Goal: Information Seeking & Learning: Learn about a topic

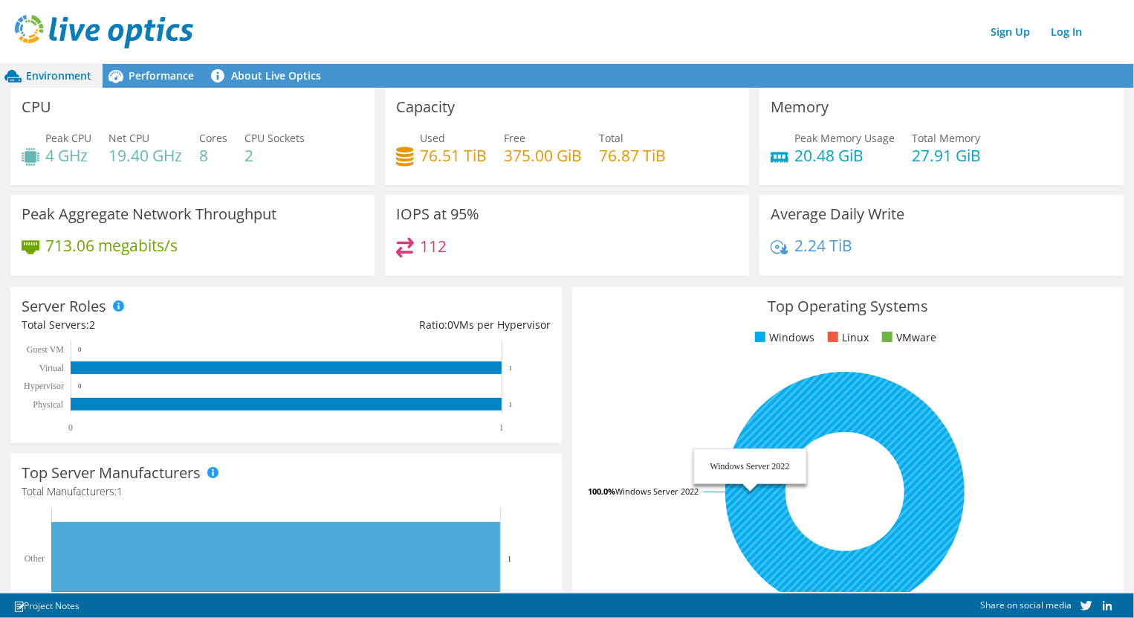
scroll to position [83, 0]
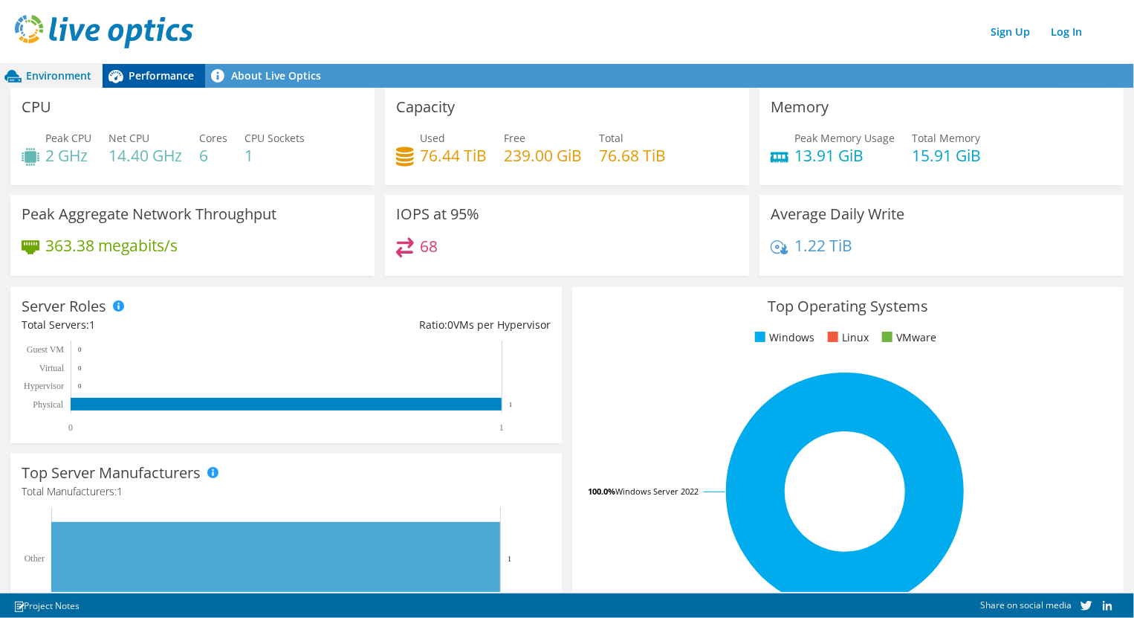
click at [175, 76] on span "Performance" at bounding box center [161, 75] width 65 height 14
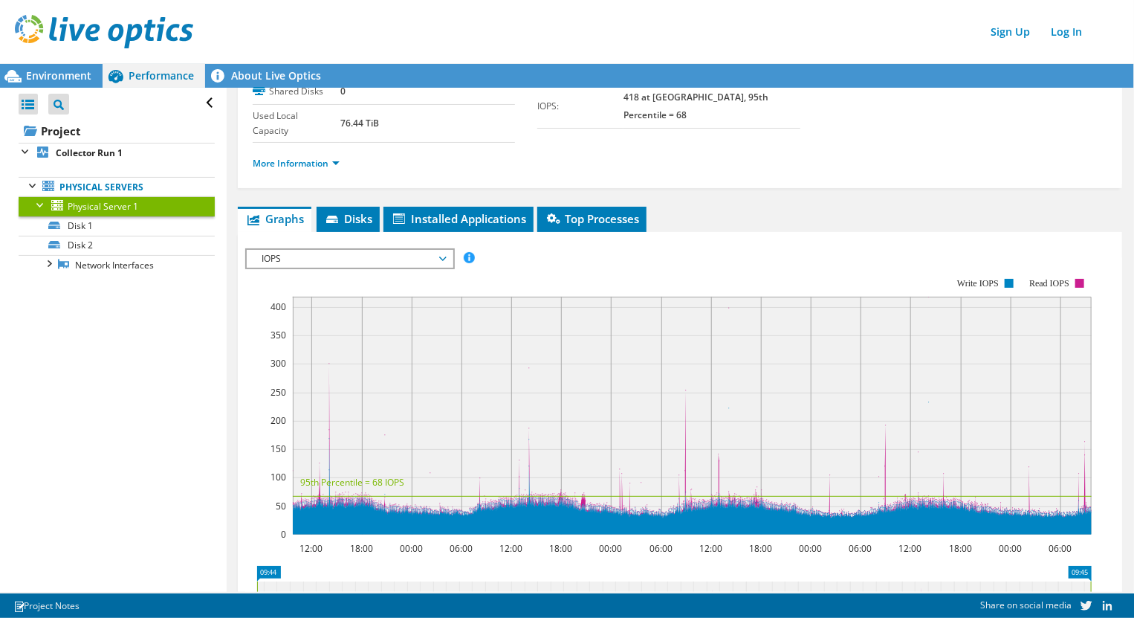
scroll to position [99, 0]
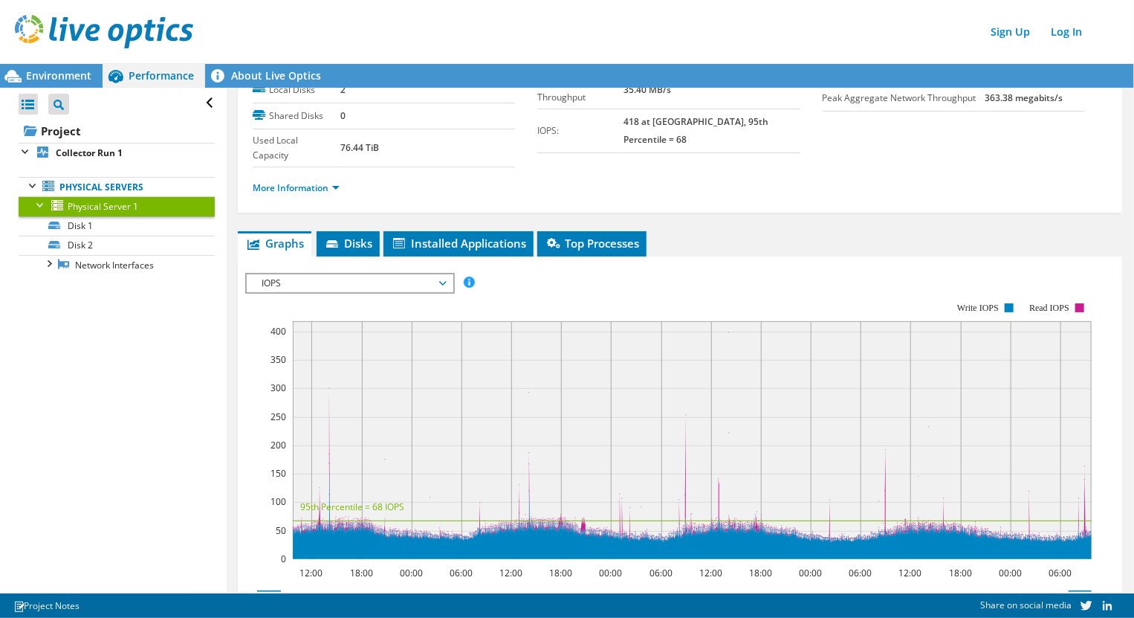
click at [321, 282] on span "IOPS" at bounding box center [349, 283] width 191 height 18
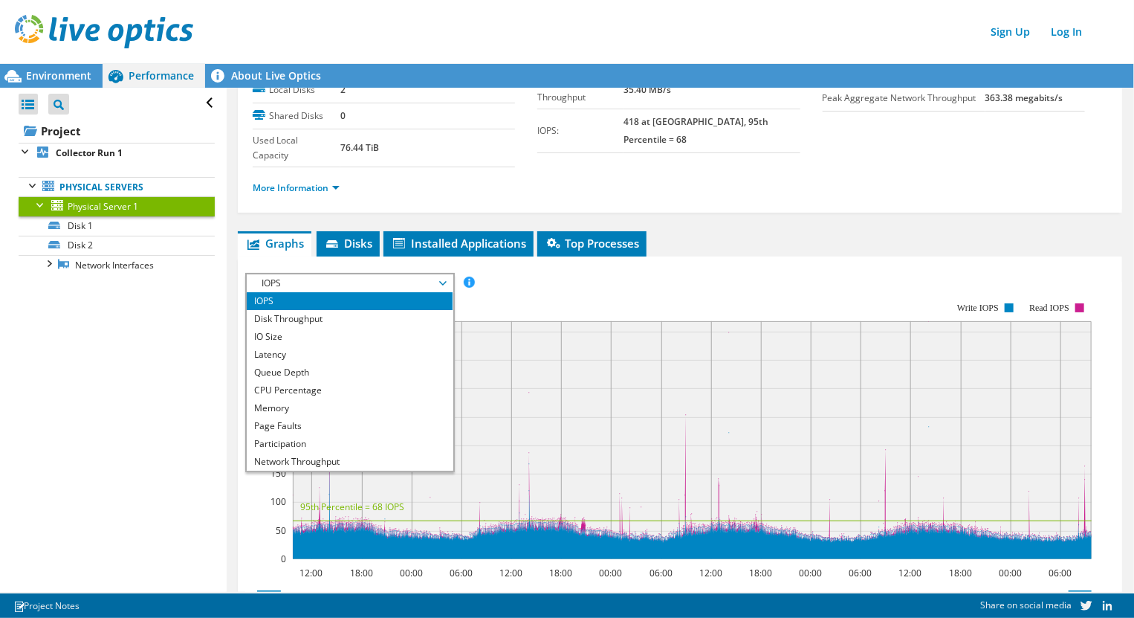
scroll to position [0, 0]
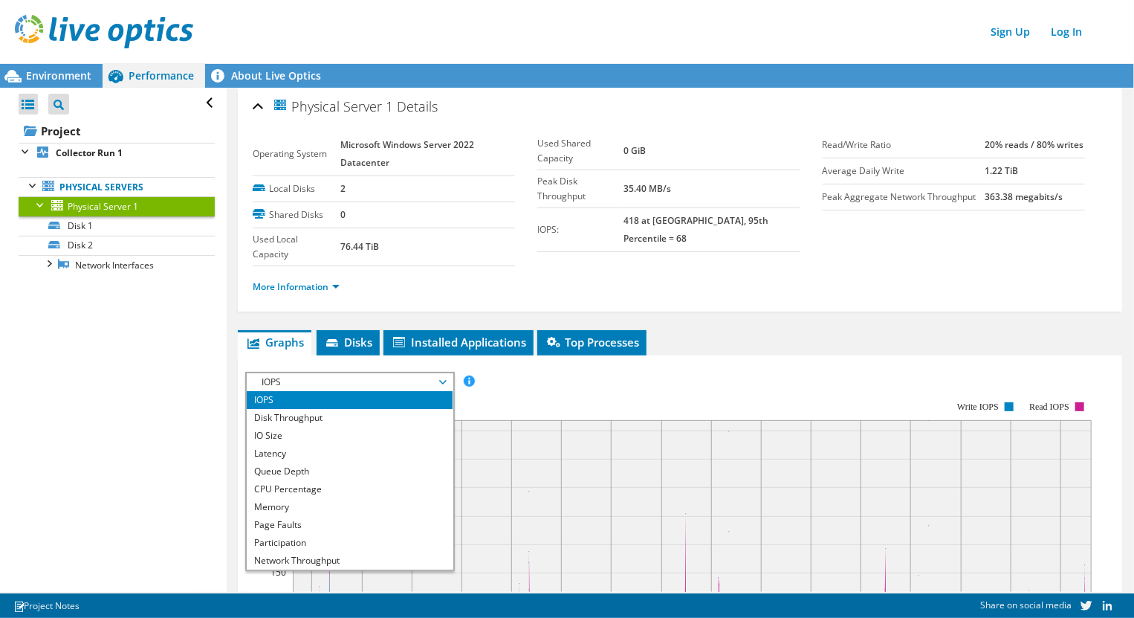
click at [749, 267] on div "More Information" at bounding box center [680, 287] width 855 height 42
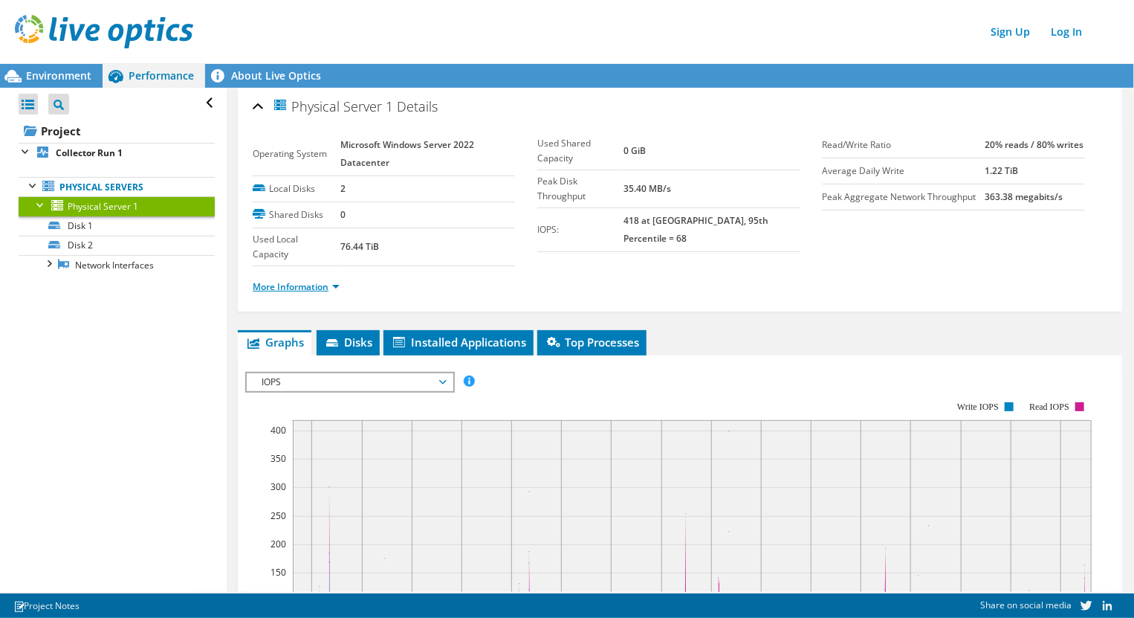
click at [307, 286] on link "More Information" at bounding box center [296, 286] width 87 height 13
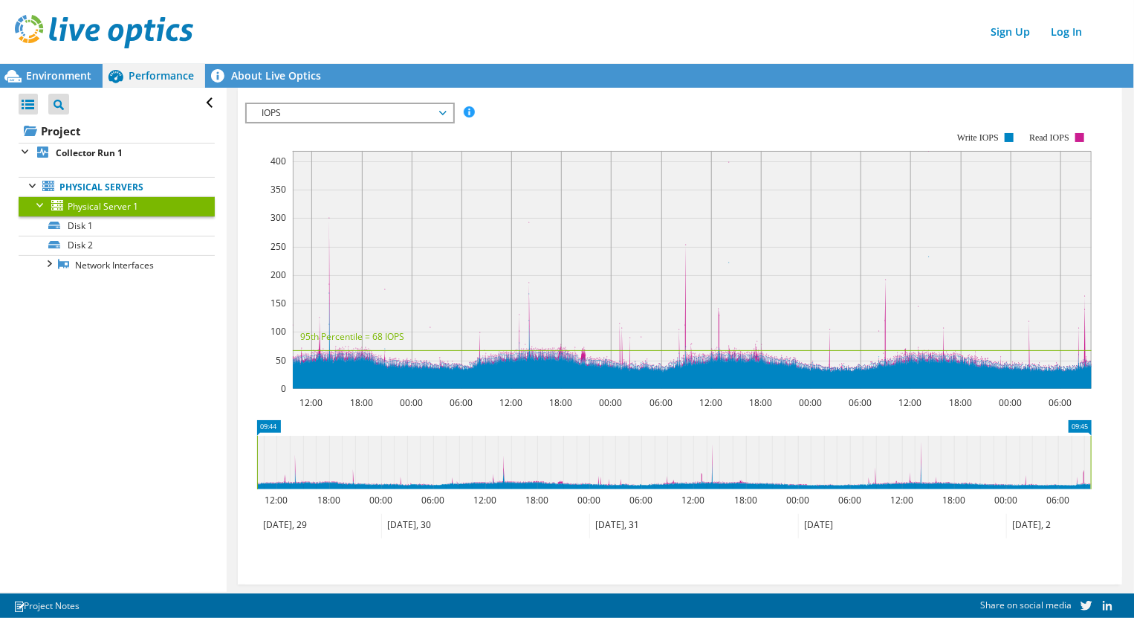
scroll to position [694, 0]
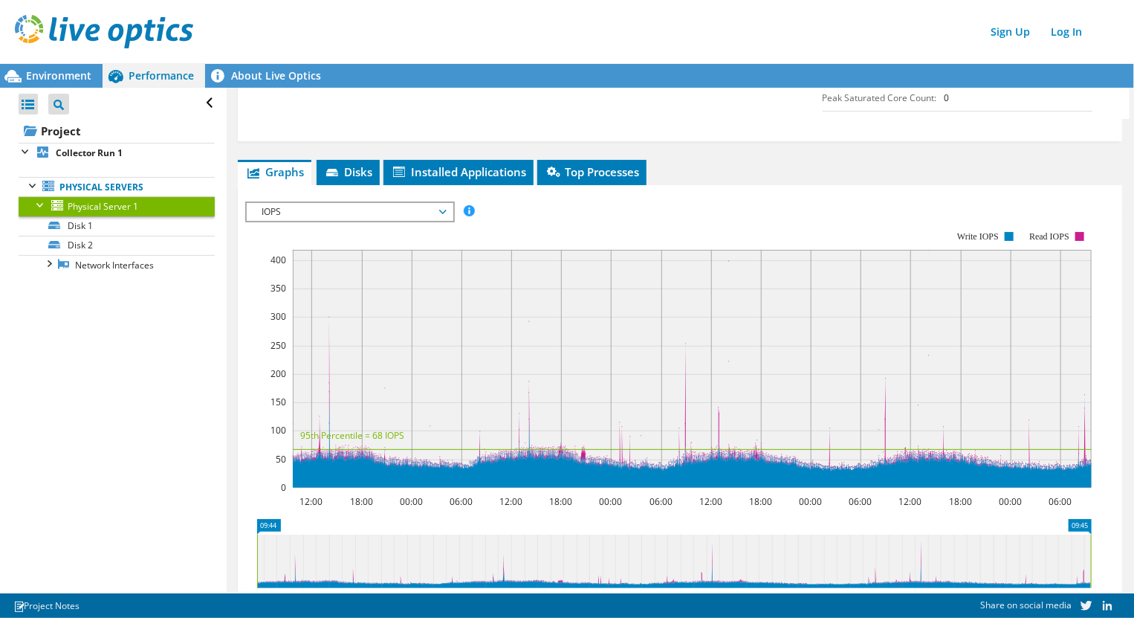
click at [347, 221] on span "IOPS" at bounding box center [349, 212] width 191 height 18
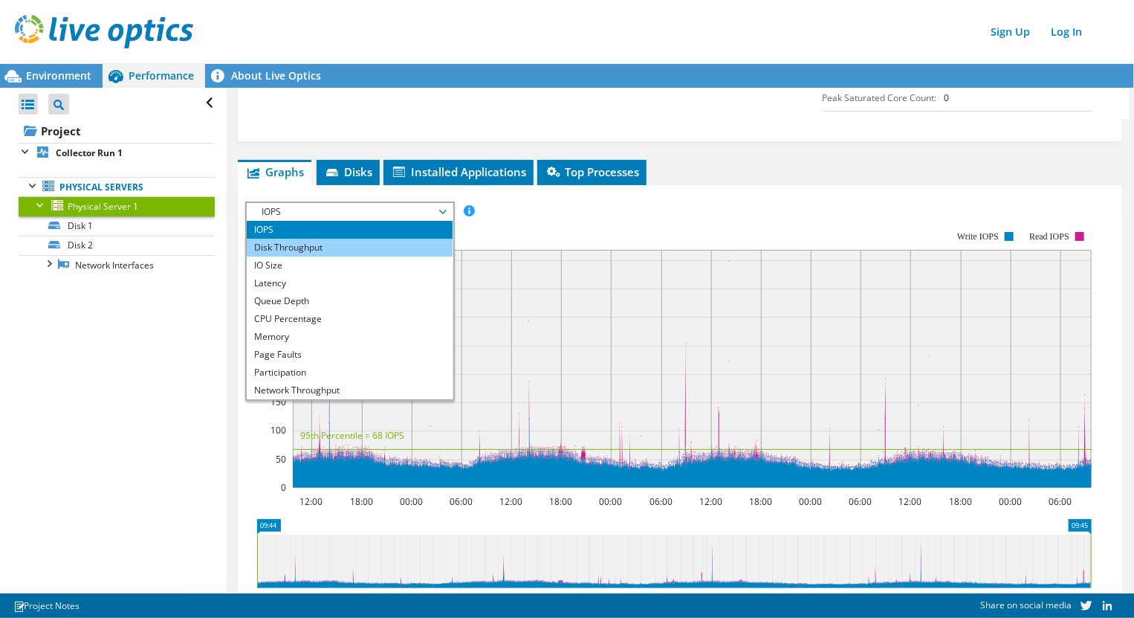
click at [318, 256] on li "Disk Throughput" at bounding box center [350, 248] width 206 height 18
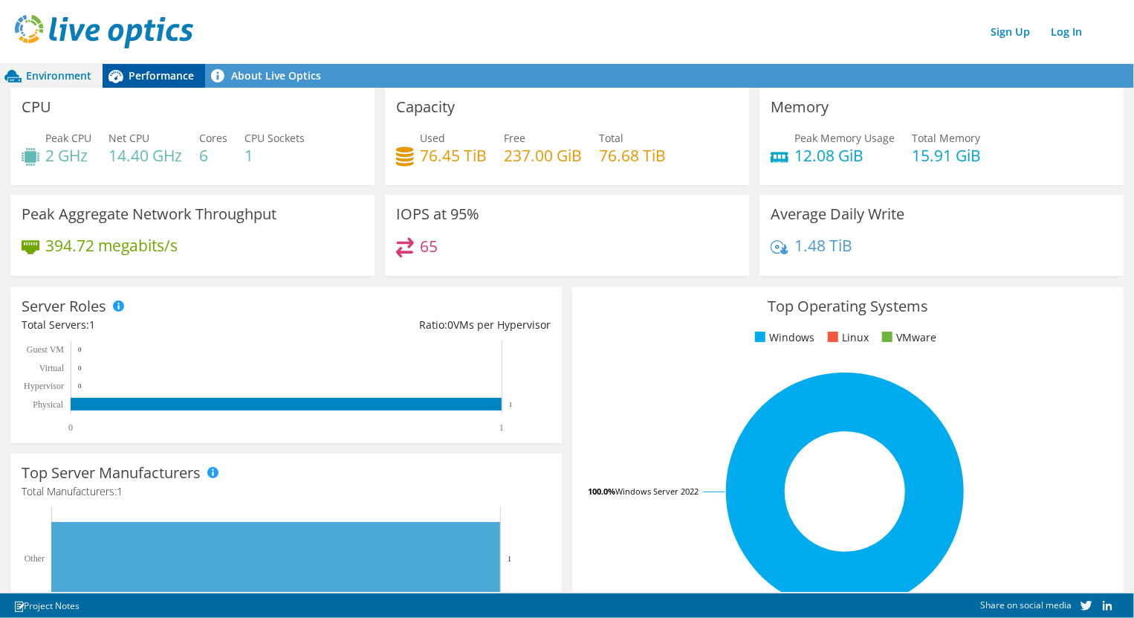
click at [168, 85] on div "Performance" at bounding box center [154, 76] width 103 height 24
click at [147, 80] on span "Performance" at bounding box center [161, 75] width 65 height 14
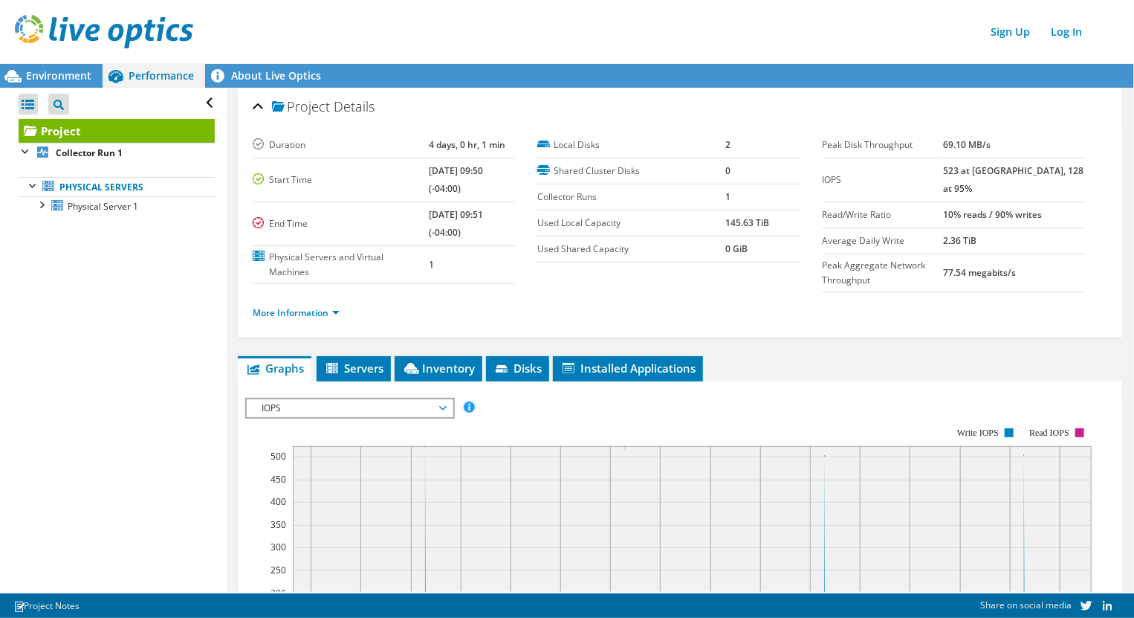
click at [315, 407] on span "IOPS" at bounding box center [349, 408] width 191 height 18
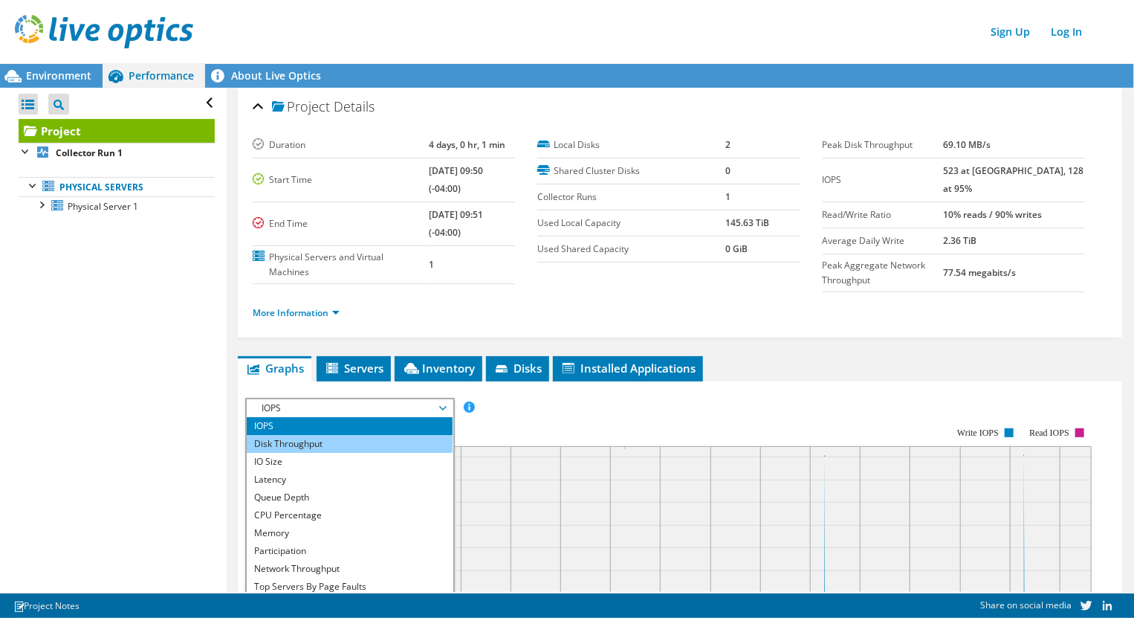
click at [321, 442] on li "Disk Throughput" at bounding box center [350, 444] width 206 height 18
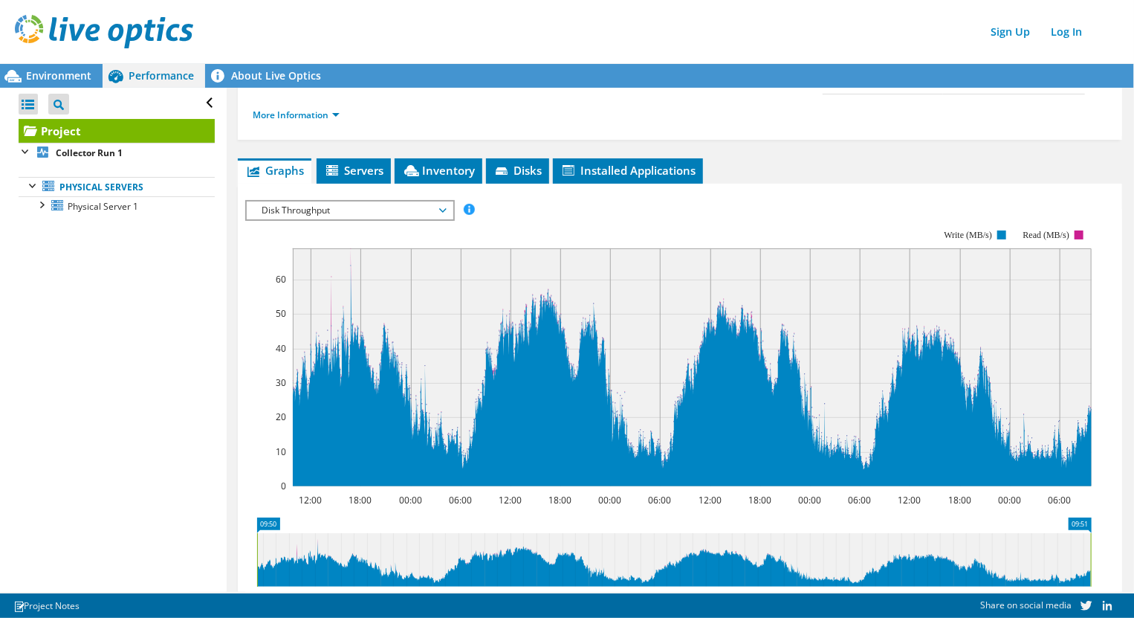
scroll to position [99, 0]
